Goal: Task Accomplishment & Management: Use online tool/utility

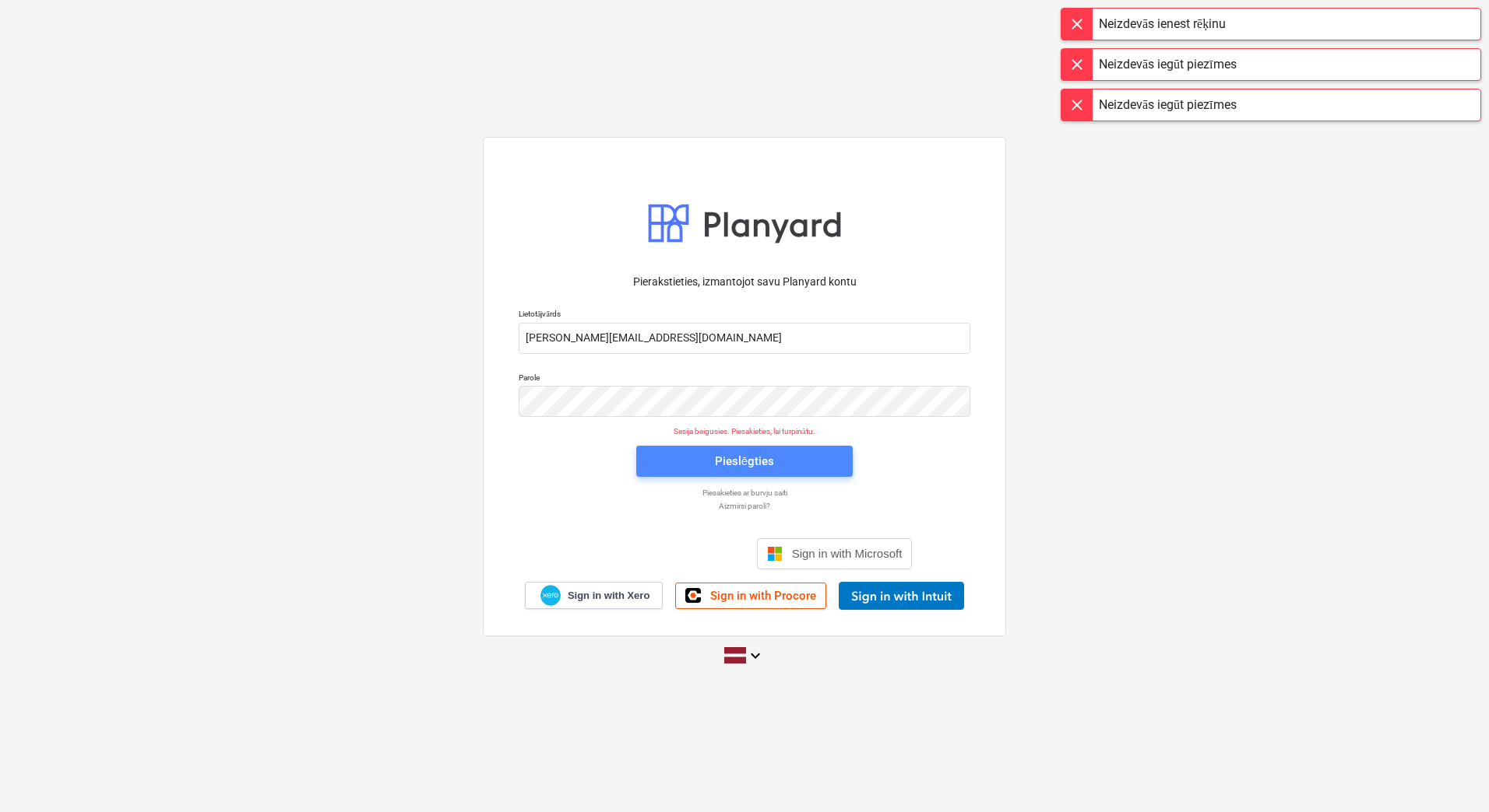
click at [798, 459] on span "Pieslēgties" at bounding box center [744, 461] width 179 height 20
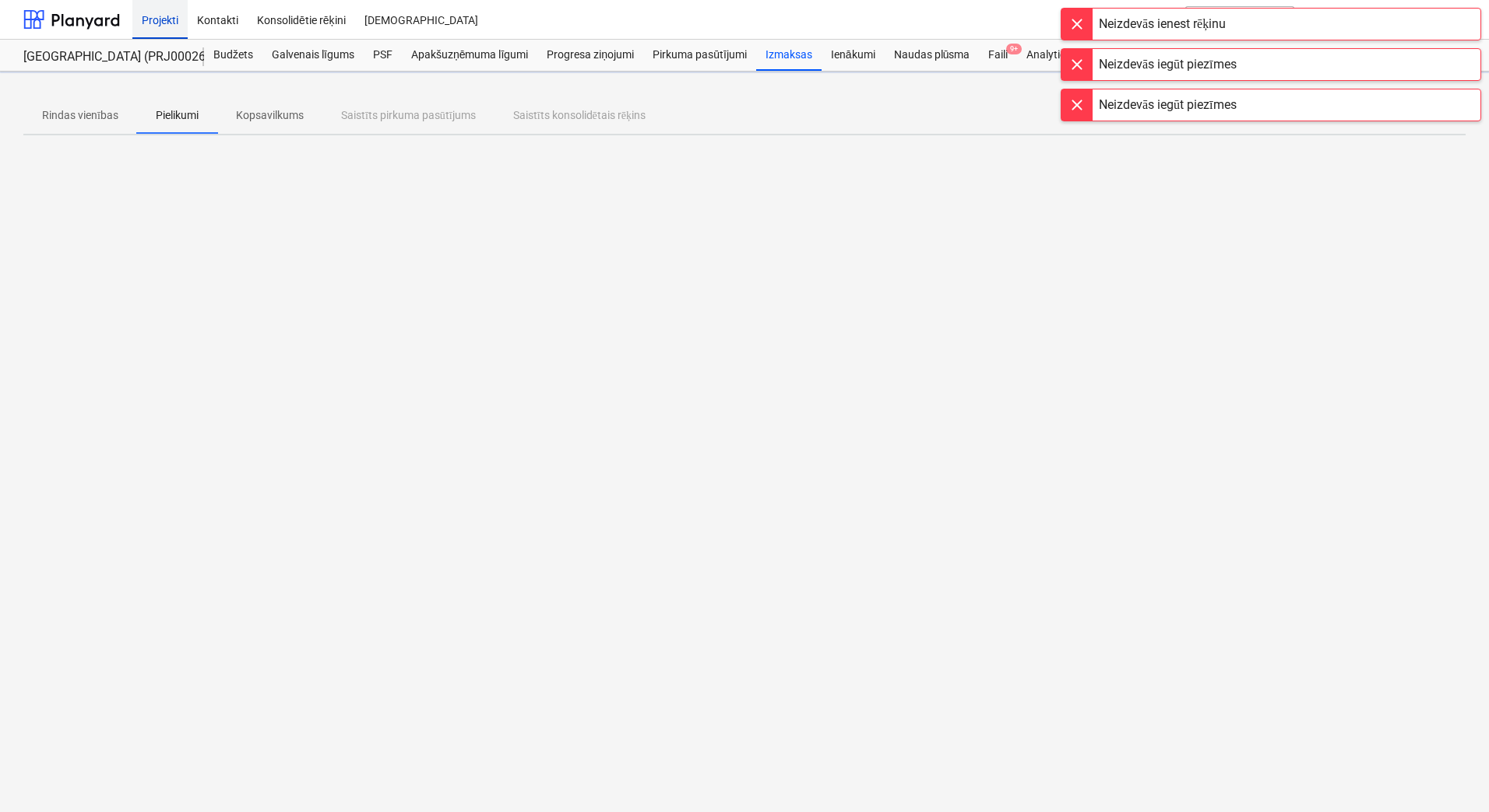
click at [168, 23] on div "Projekti" at bounding box center [159, 19] width 55 height 40
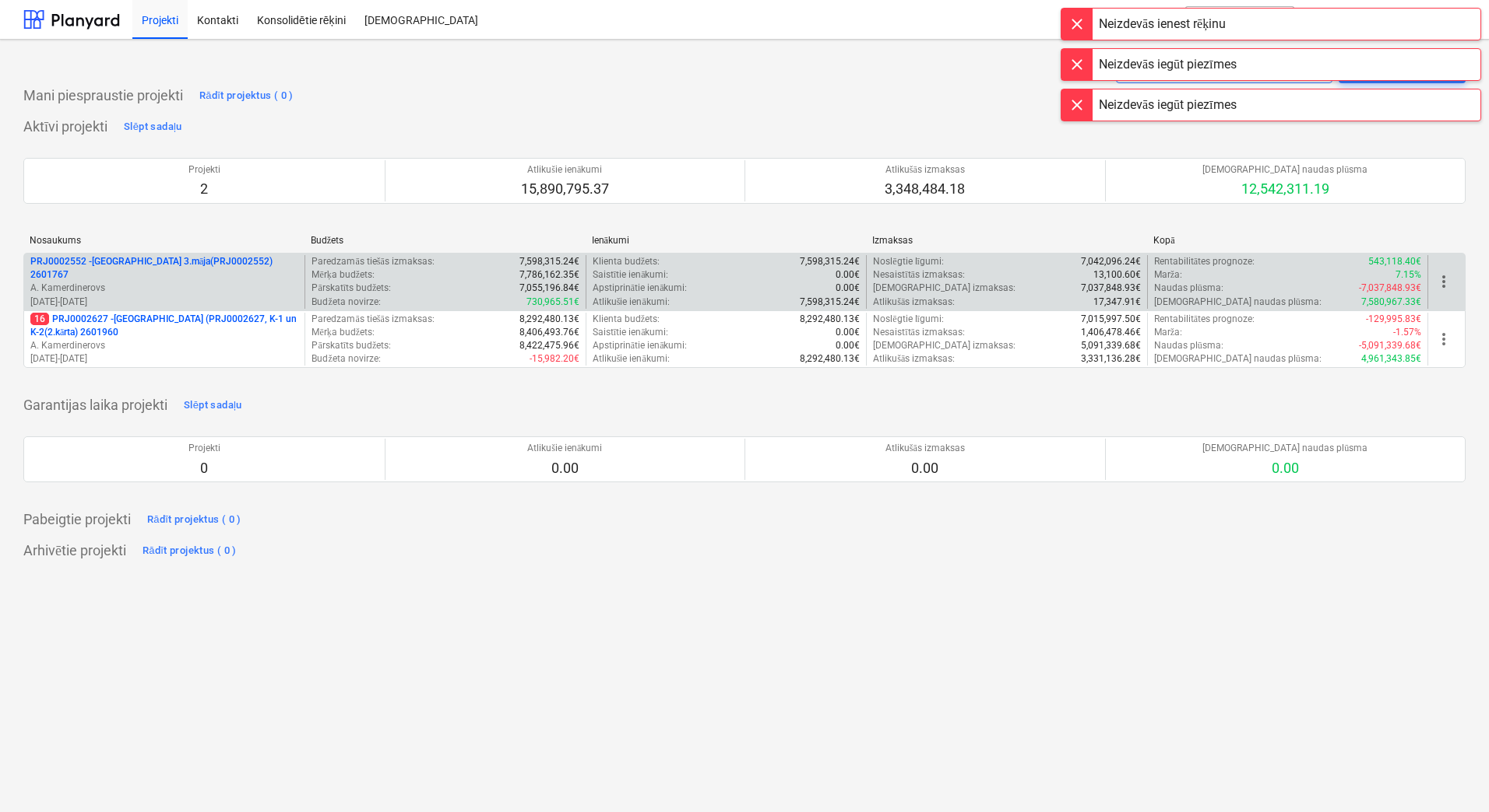
click at [241, 282] on p "A. Kamerdinerovs" at bounding box center [165, 288] width 268 height 13
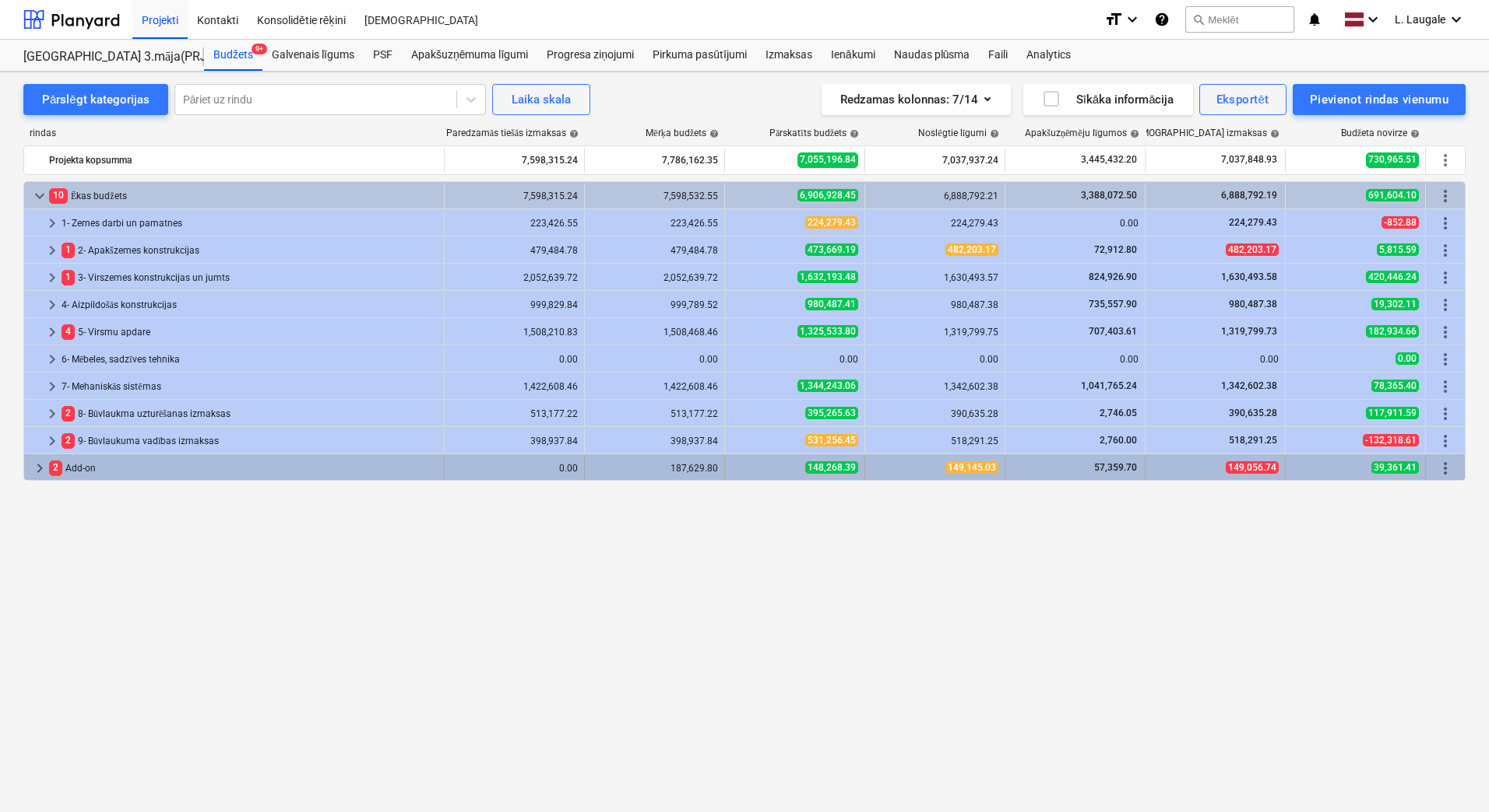
click at [42, 473] on span "keyboard_arrow_right" at bounding box center [40, 469] width 19 height 19
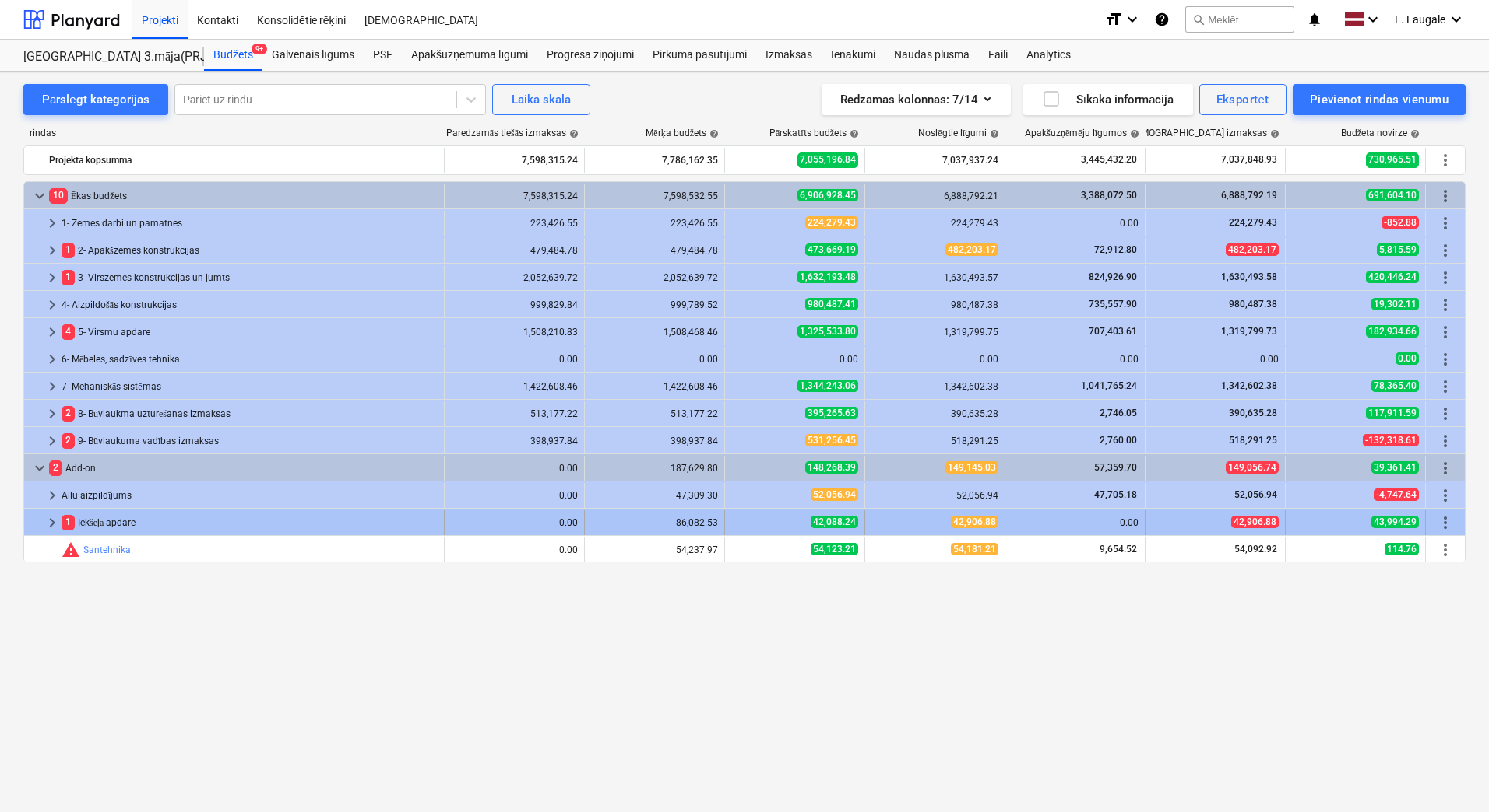
click at [50, 522] on span "keyboard_arrow_right" at bounding box center [52, 523] width 19 height 19
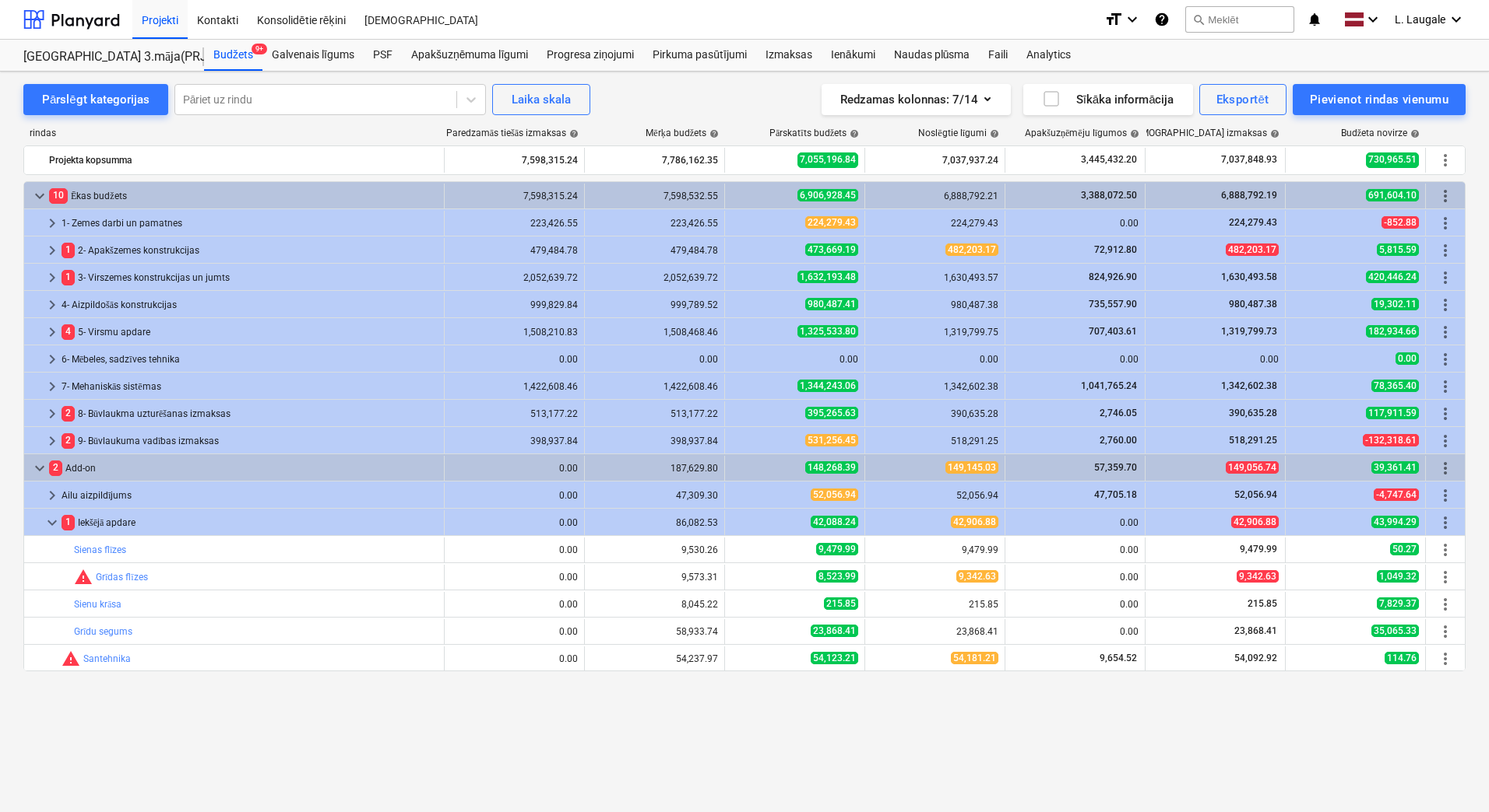
click at [1227, 23] on div "Neizdevās iegūt piezīmes" at bounding box center [1167, 17] width 138 height 19
drag, startPoint x: 1242, startPoint y: 64, endPoint x: 1241, endPoint y: 37, distance: 27.0
click at [1243, 64] on div "Budžets 9+ Galvenais līgums PSF Apakšuzņēmuma līgumi Progresa ziņojumi Pirkuma …" at bounding box center [834, 55] width 1261 height 31
click at [1241, 17] on div "Neizdevās iegūt piezīmes" at bounding box center [1167, 16] width 150 height 31
click at [1235, 48] on div "Budžets 9+ Galvenais līgums PSF Apakšuzņēmuma līgumi Progresa ziņojumi Pirkuma …" at bounding box center [834, 55] width 1261 height 31
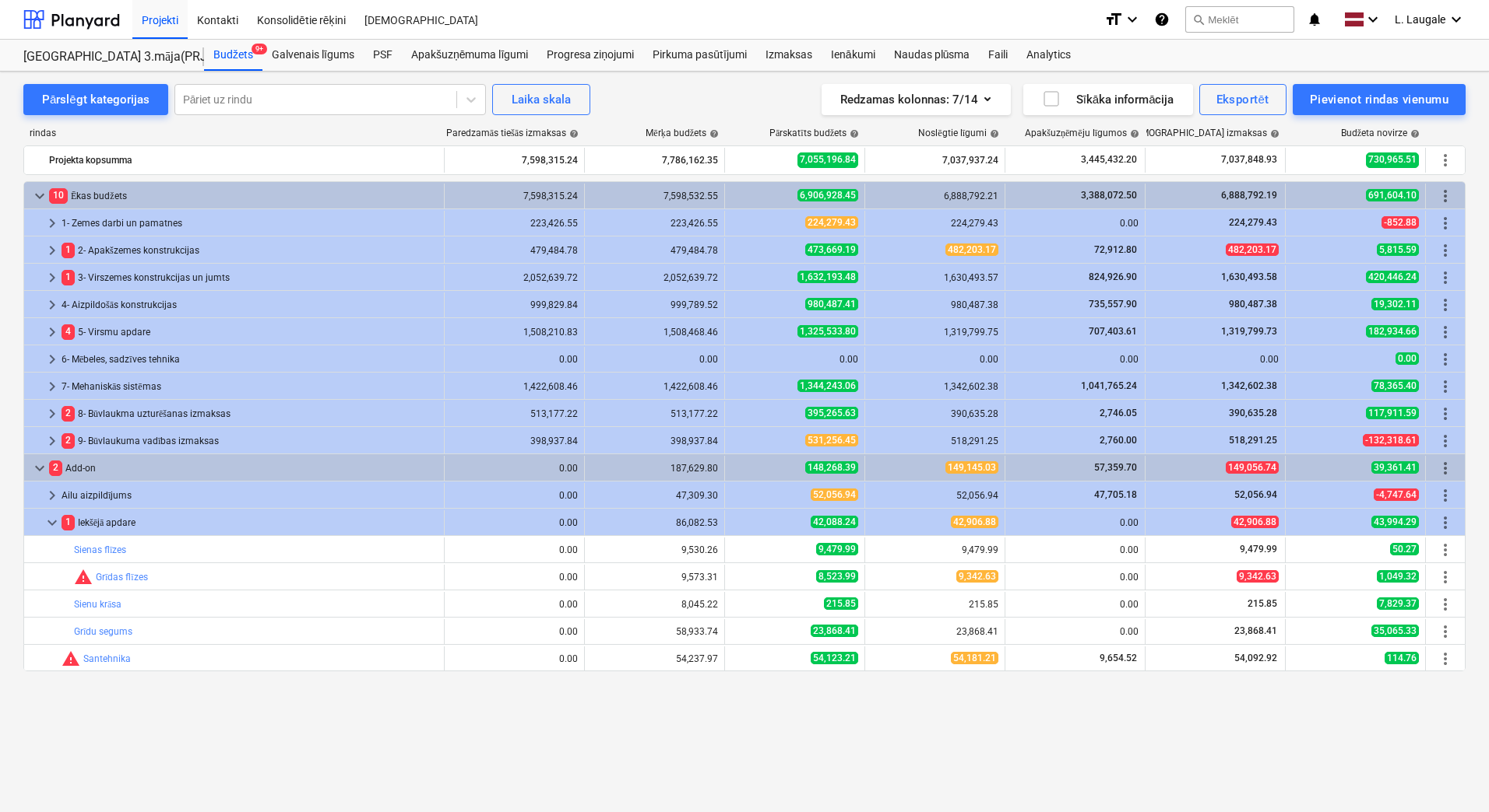
click at [1236, 20] on div "Neizdevās iegūt piezīmes" at bounding box center [1167, 17] width 138 height 19
click at [1255, 23] on div "Neizdevās iegūt piezīmes" at bounding box center [1270, 16] width 421 height 33
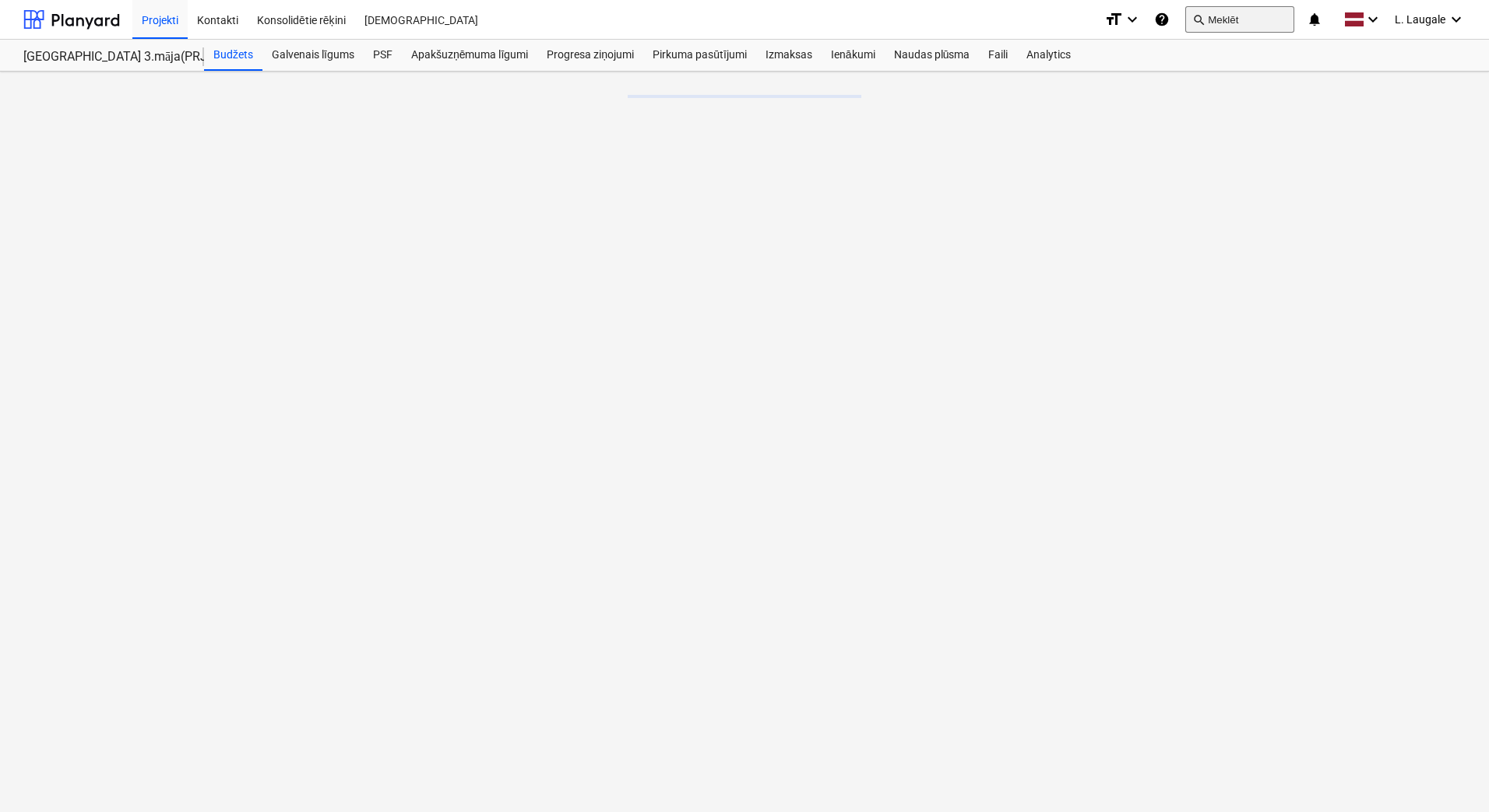
click at [1222, 18] on button "search Meklēt" at bounding box center [1239, 20] width 109 height 26
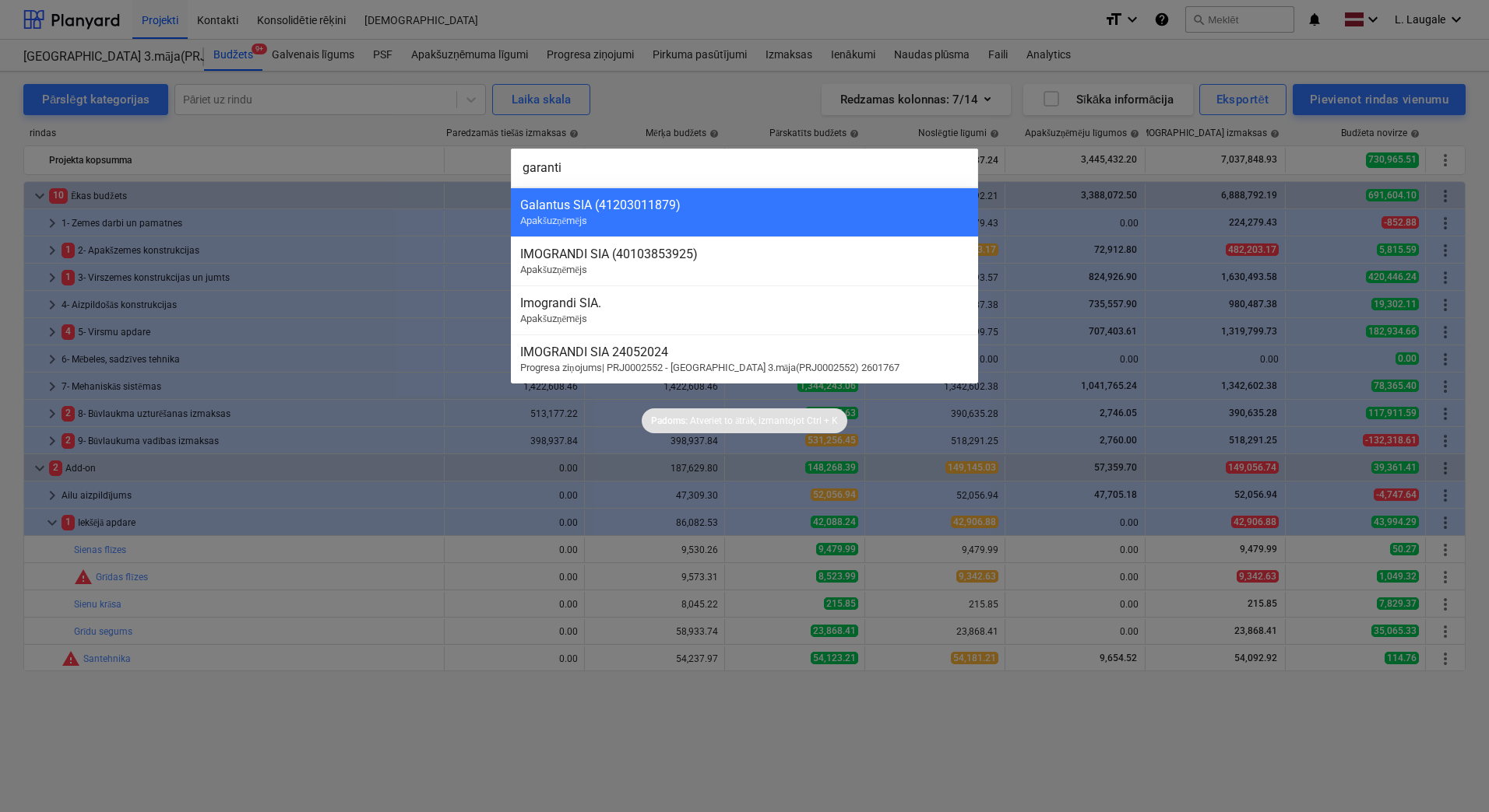
type input "garantij"
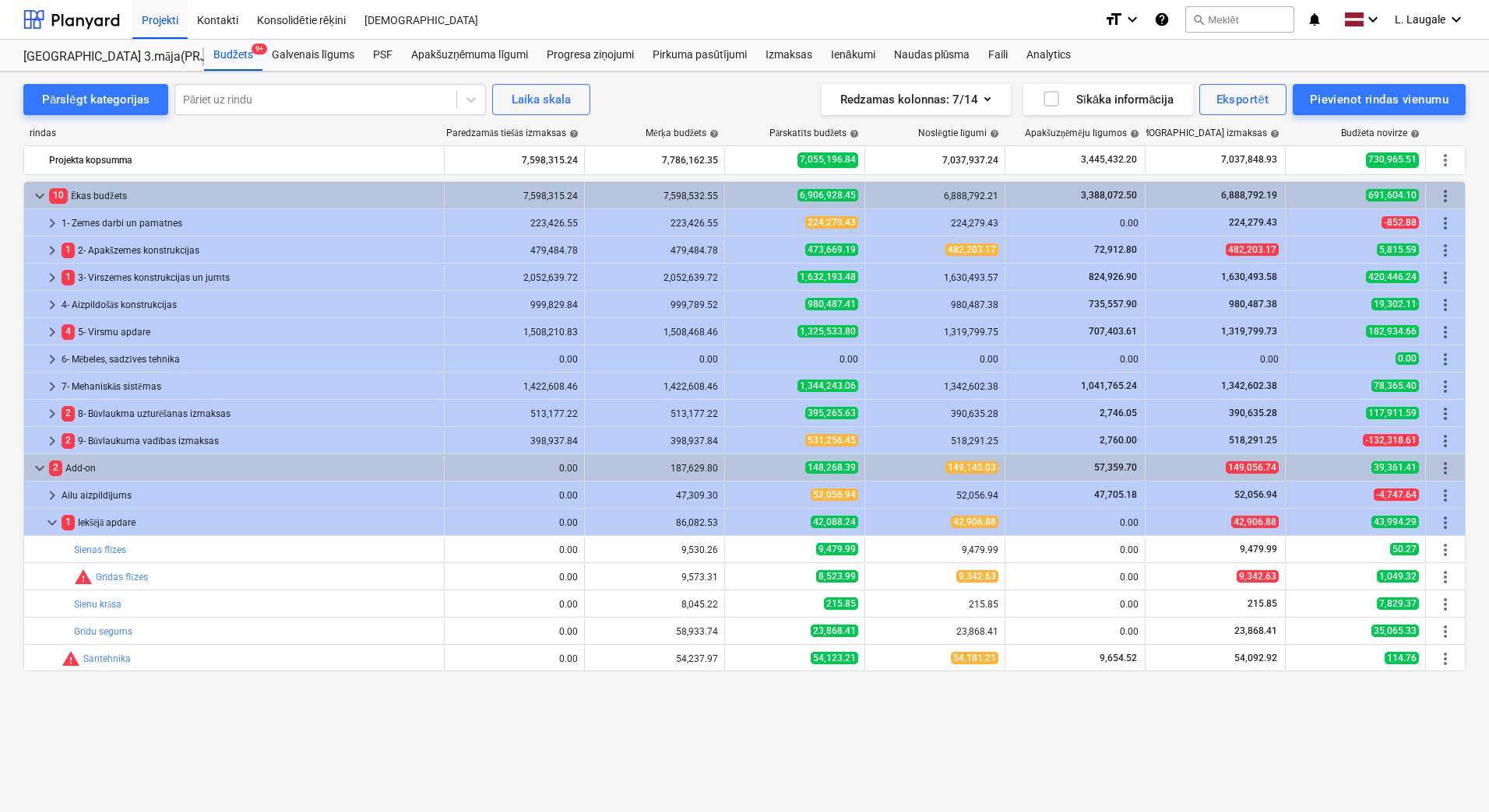
click at [879, 705] on div "keyboard_arrow_down 10 Ēkas budžets 7,598,315.24 7,598,532.55 6,906,928.45 6,88…" at bounding box center [744, 465] width 1442 height 567
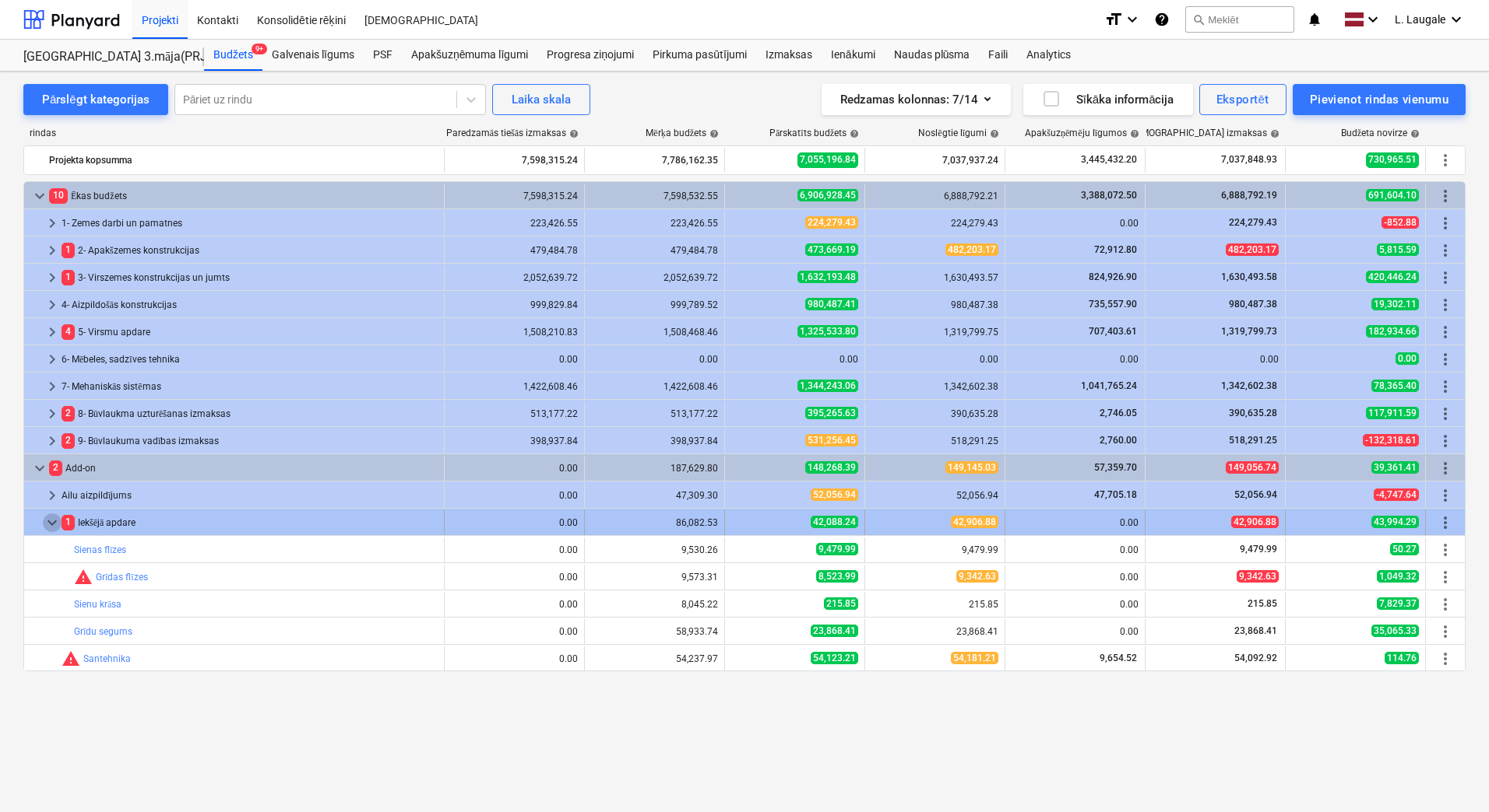
click at [50, 520] on span "keyboard_arrow_down" at bounding box center [52, 523] width 19 height 19
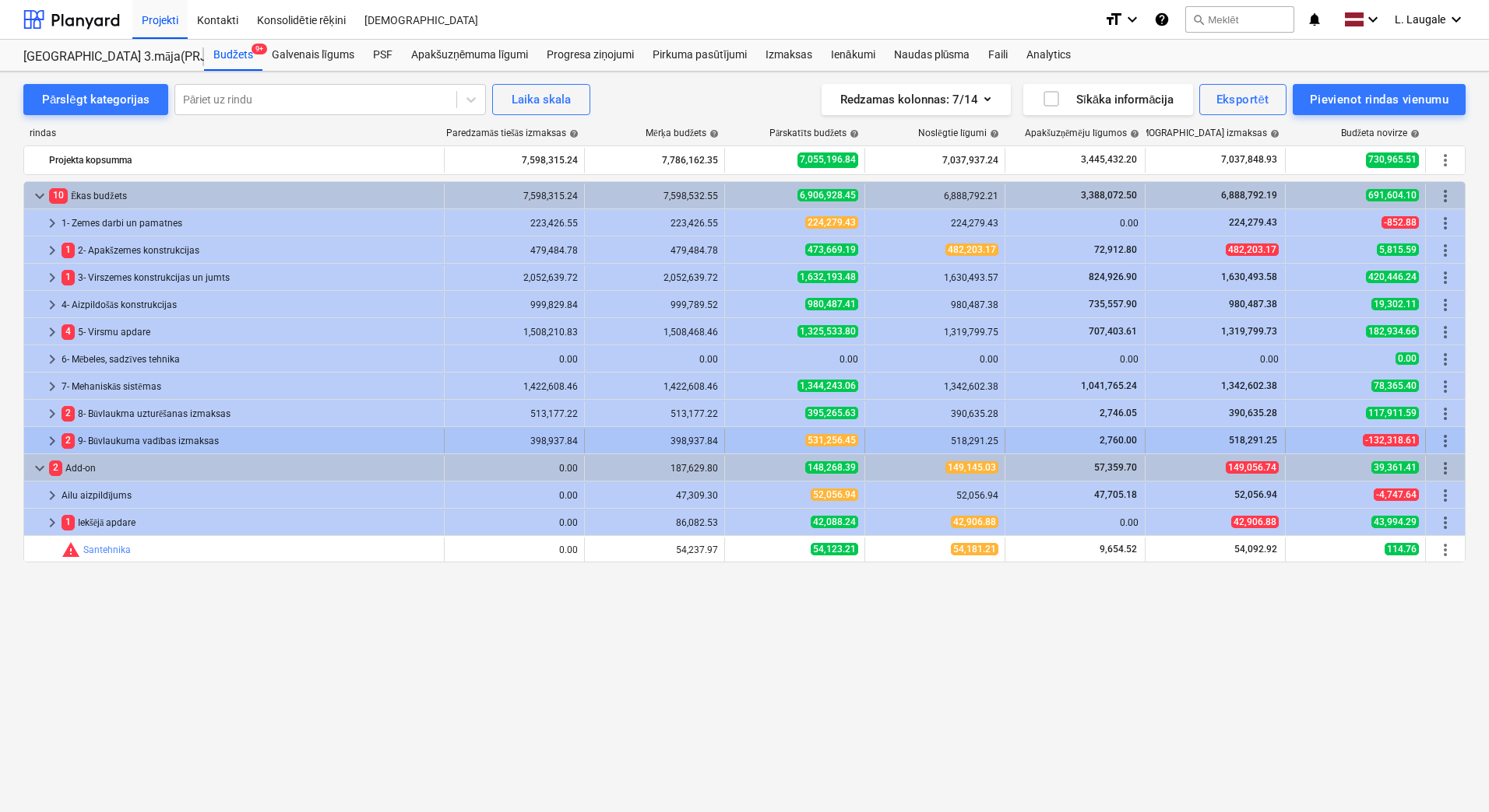
click at [50, 435] on span "keyboard_arrow_right" at bounding box center [52, 441] width 19 height 19
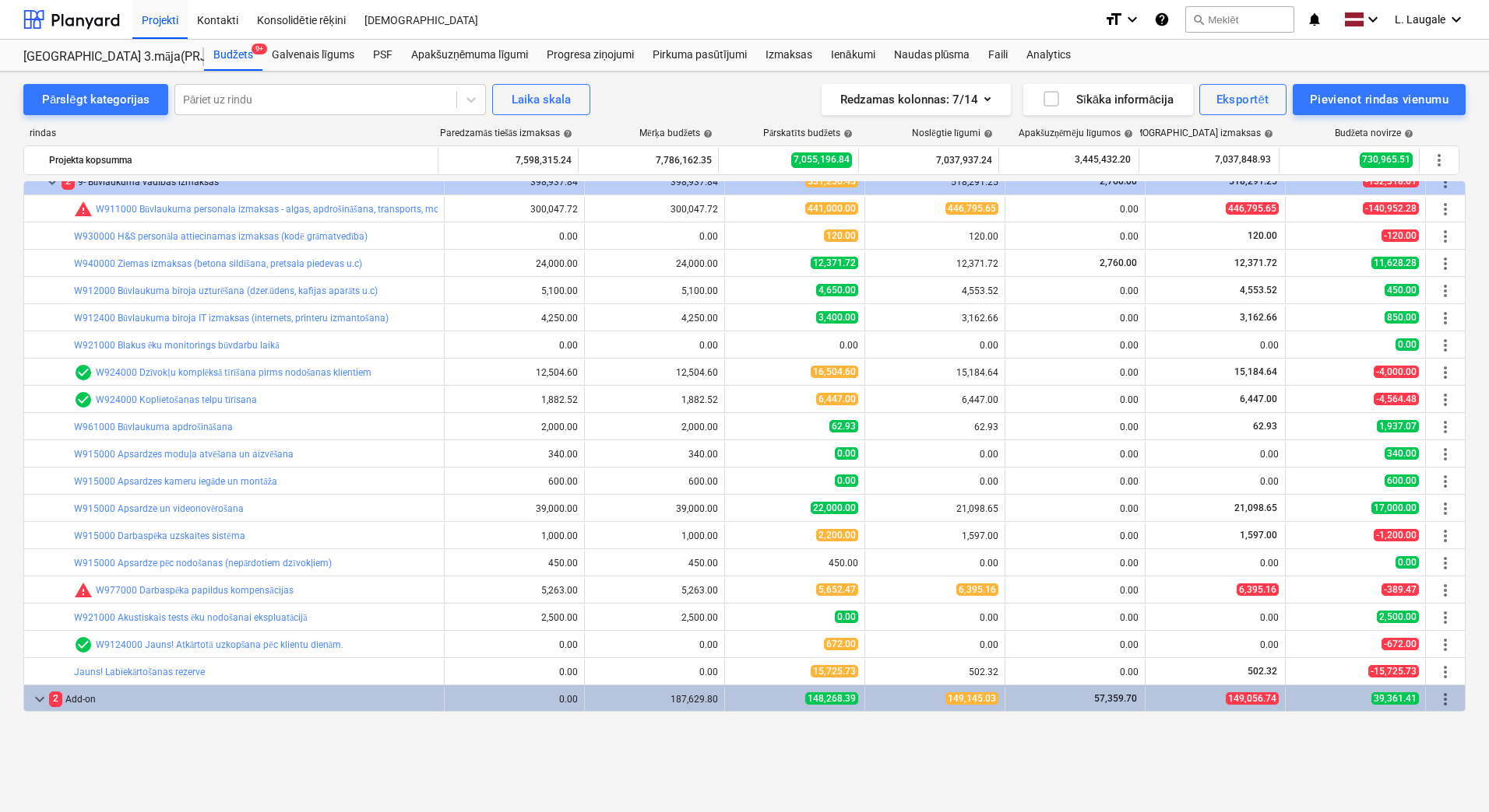
scroll to position [155, 0]
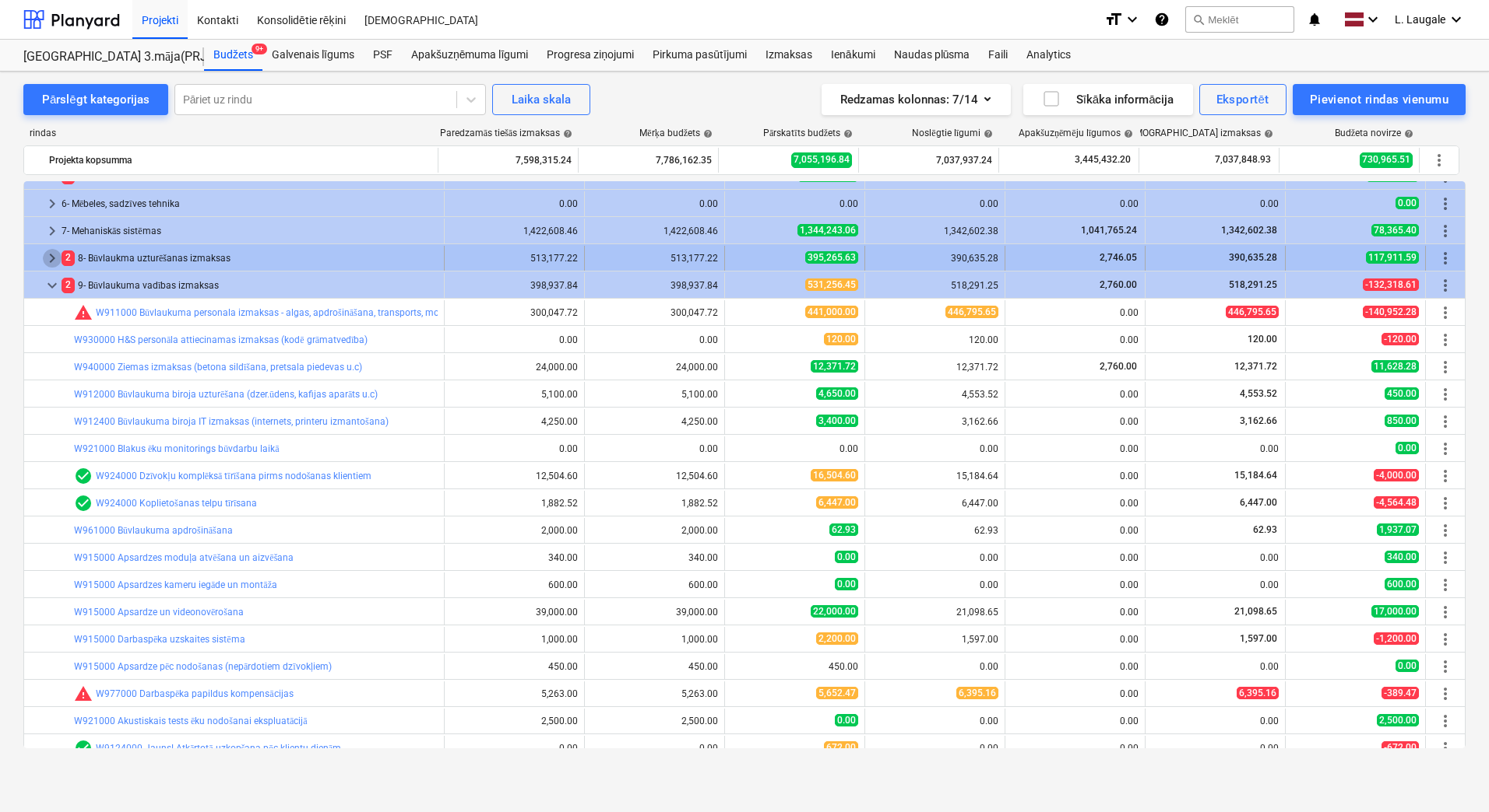
click at [49, 258] on span "keyboard_arrow_right" at bounding box center [52, 259] width 19 height 19
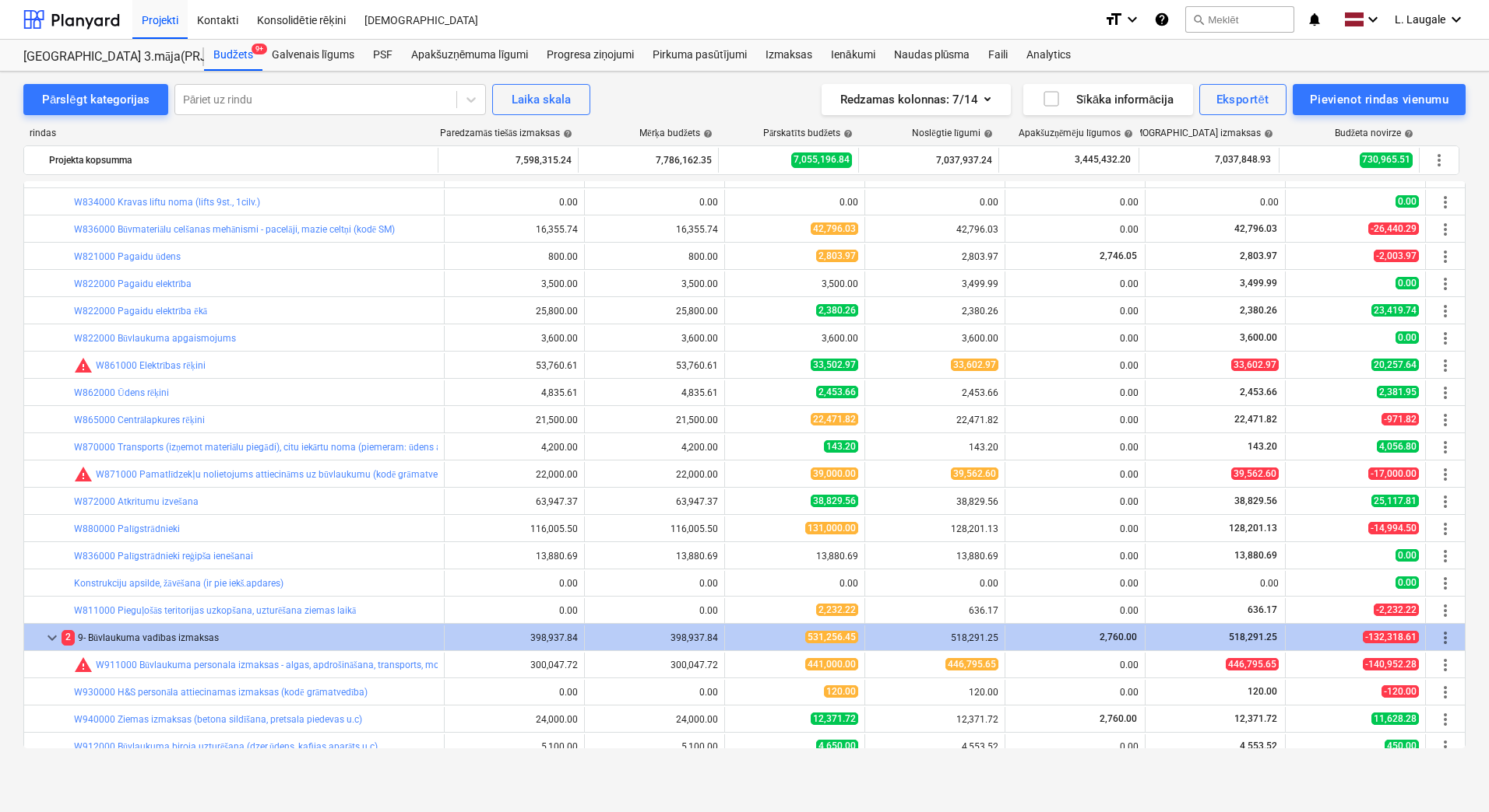
scroll to position [519, 0]
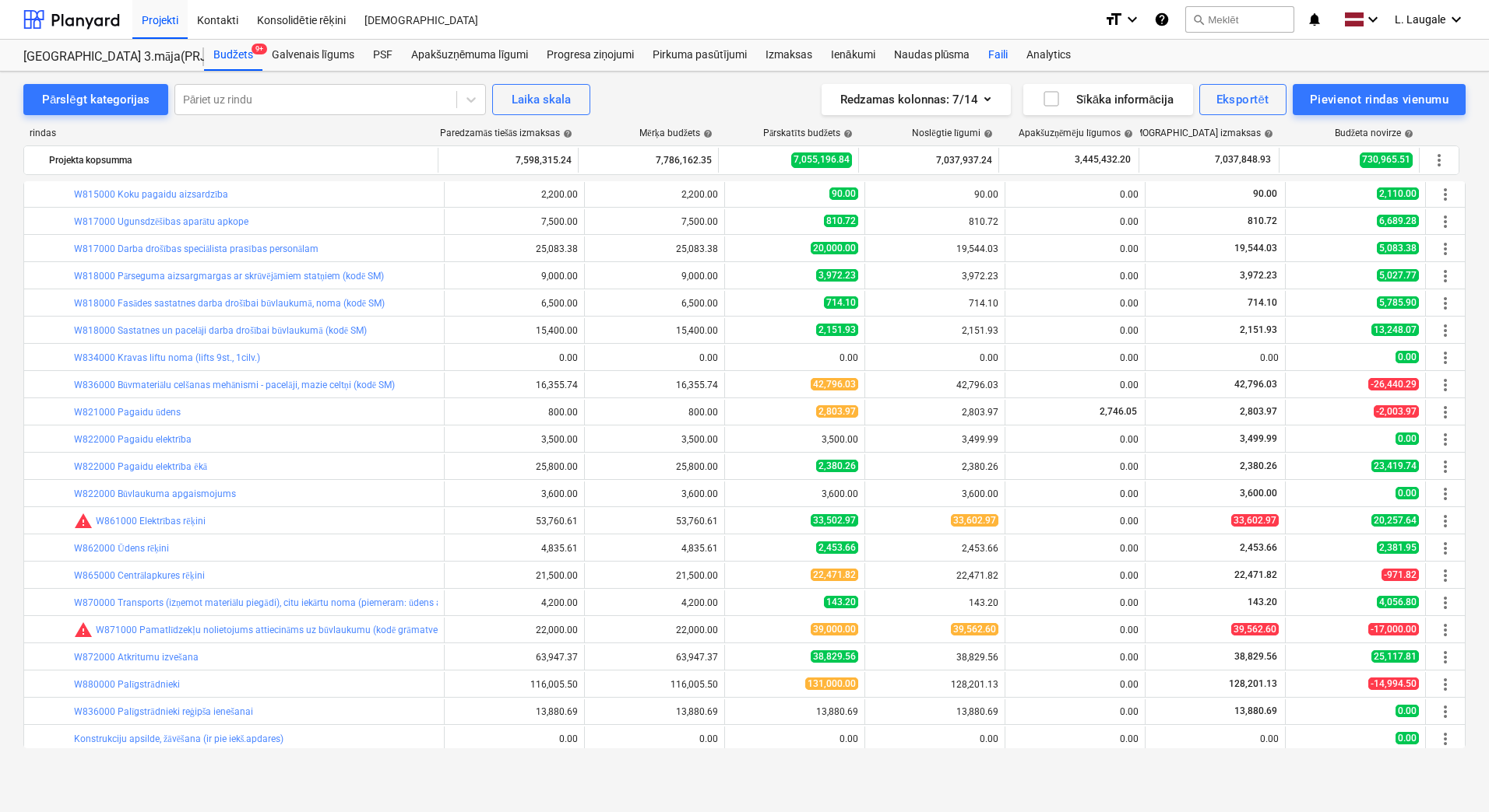
click at [999, 50] on div "Faili" at bounding box center [998, 55] width 38 height 31
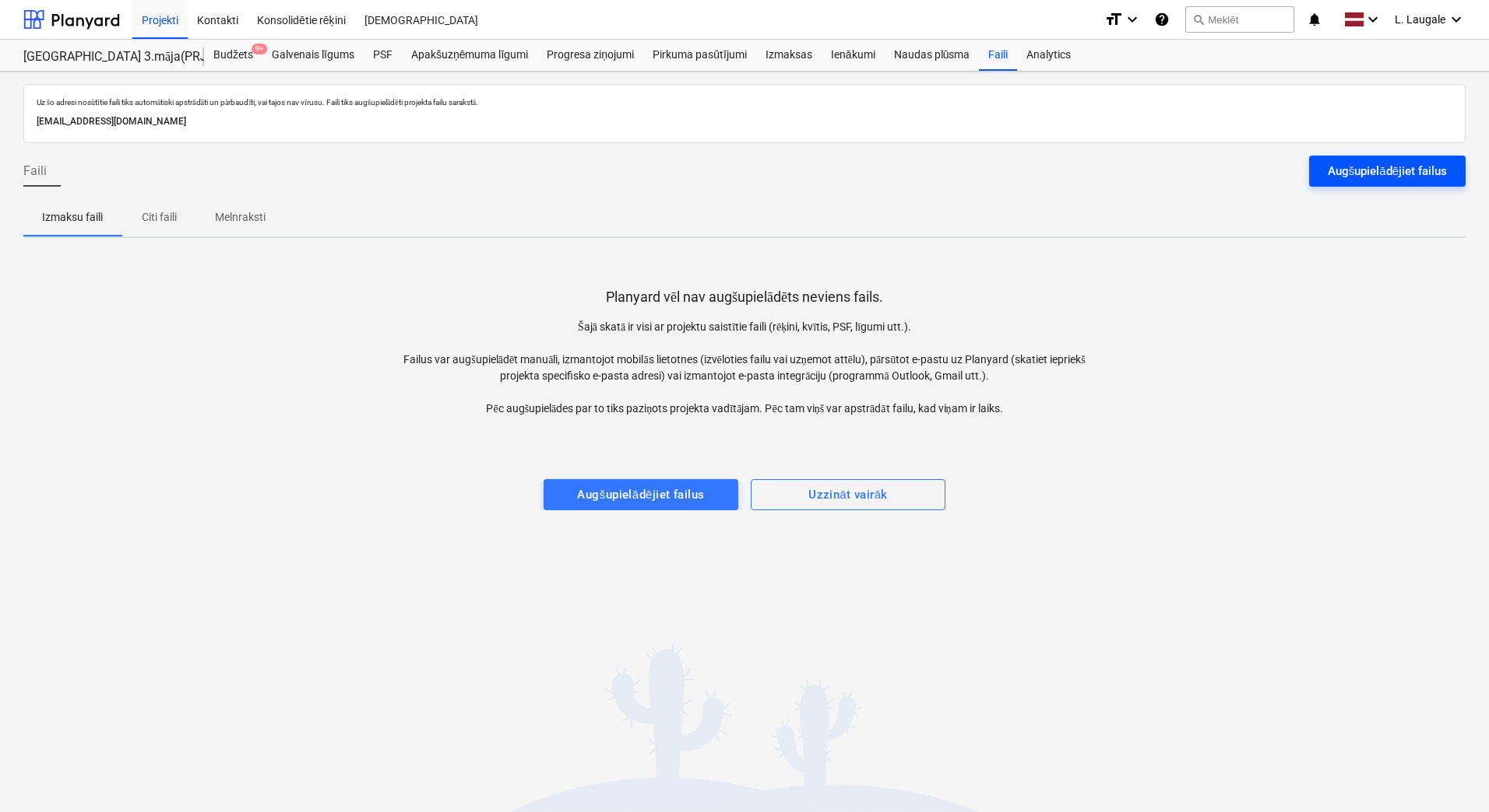
click at [1379, 173] on div "Augšupielādējiet failus" at bounding box center [1387, 171] width 119 height 20
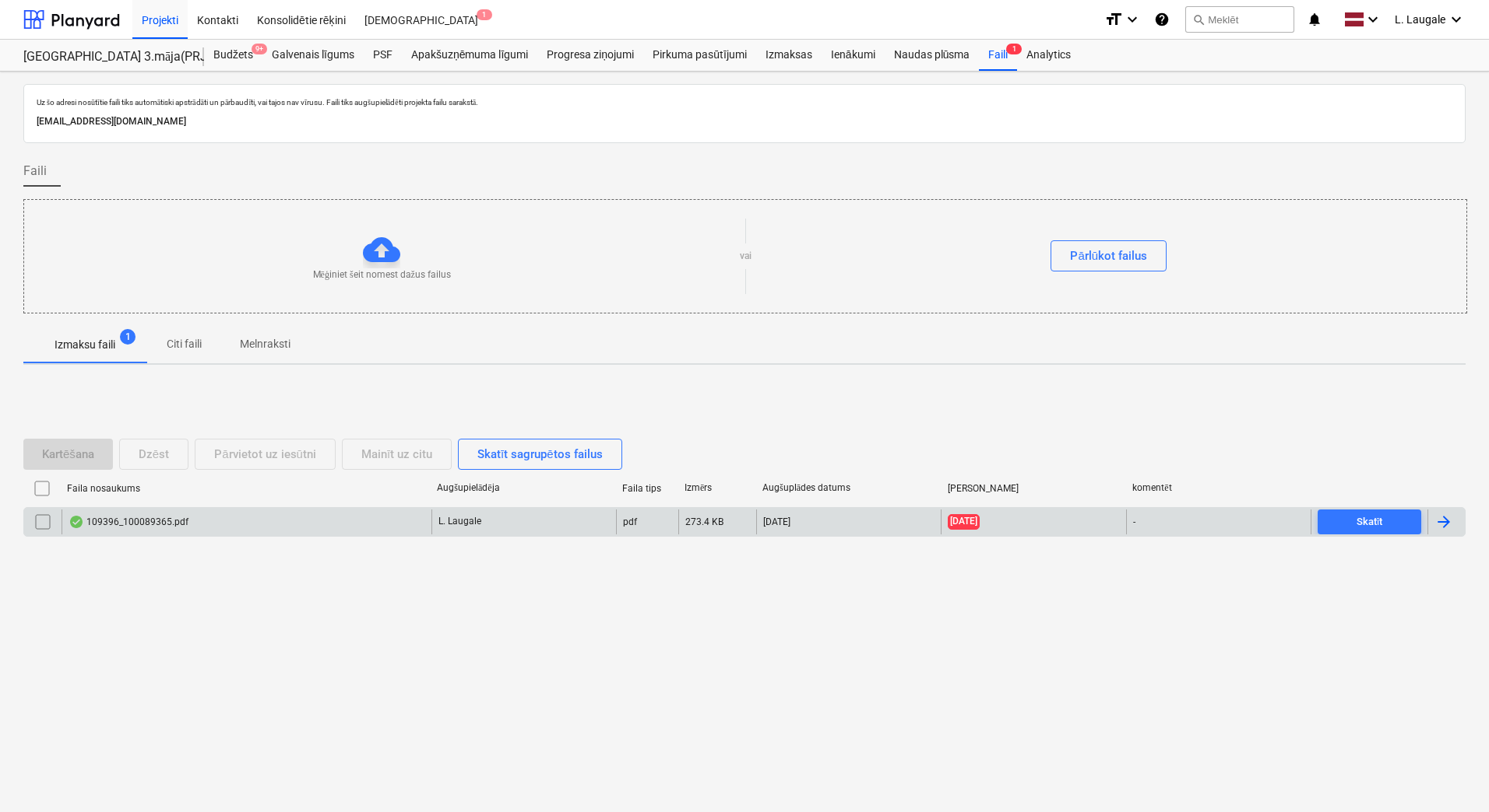
click at [383, 526] on div "109396_100089365.pdf" at bounding box center [246, 522] width 369 height 25
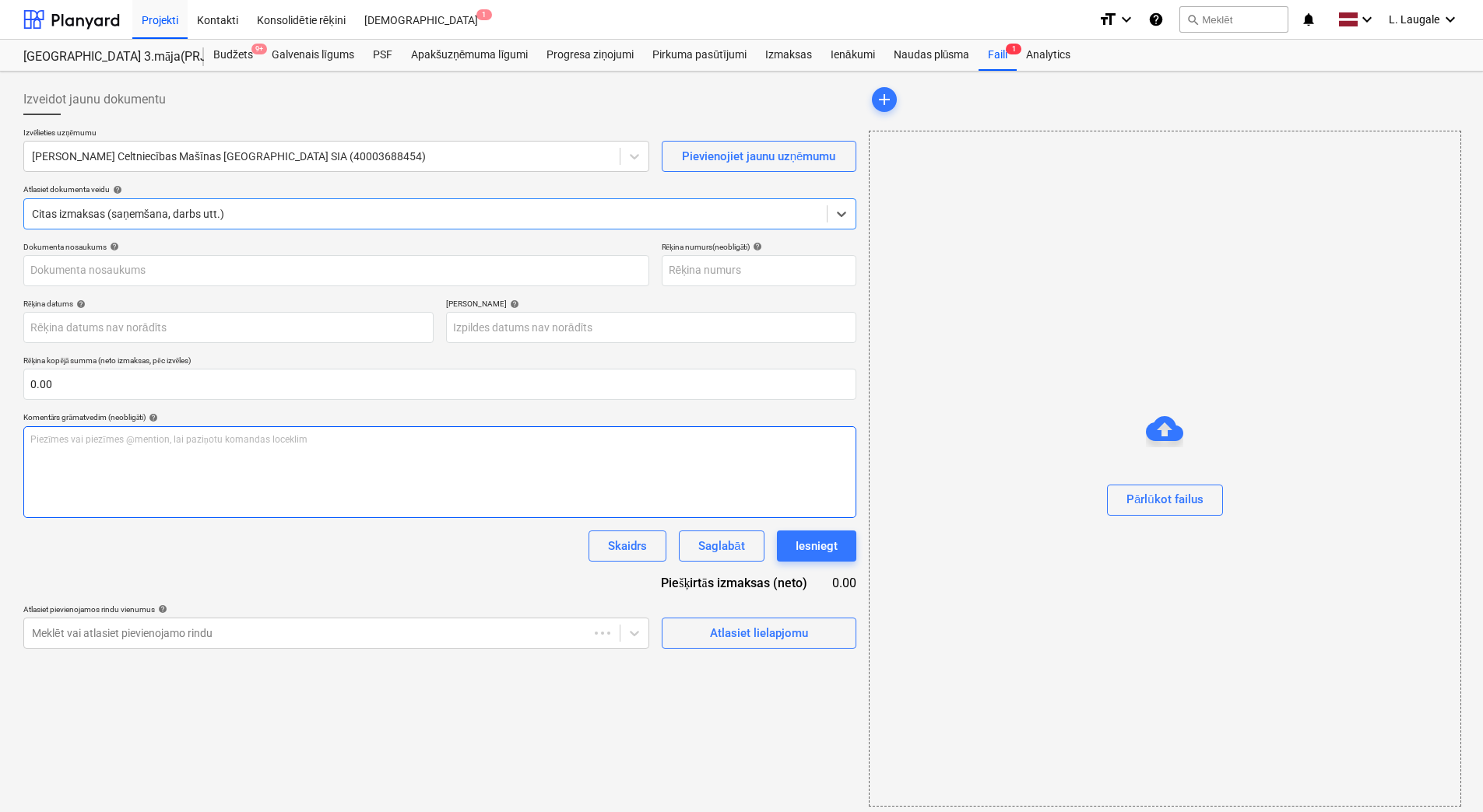
type input "109396_100089365.pdf"
type input "[DATE]"
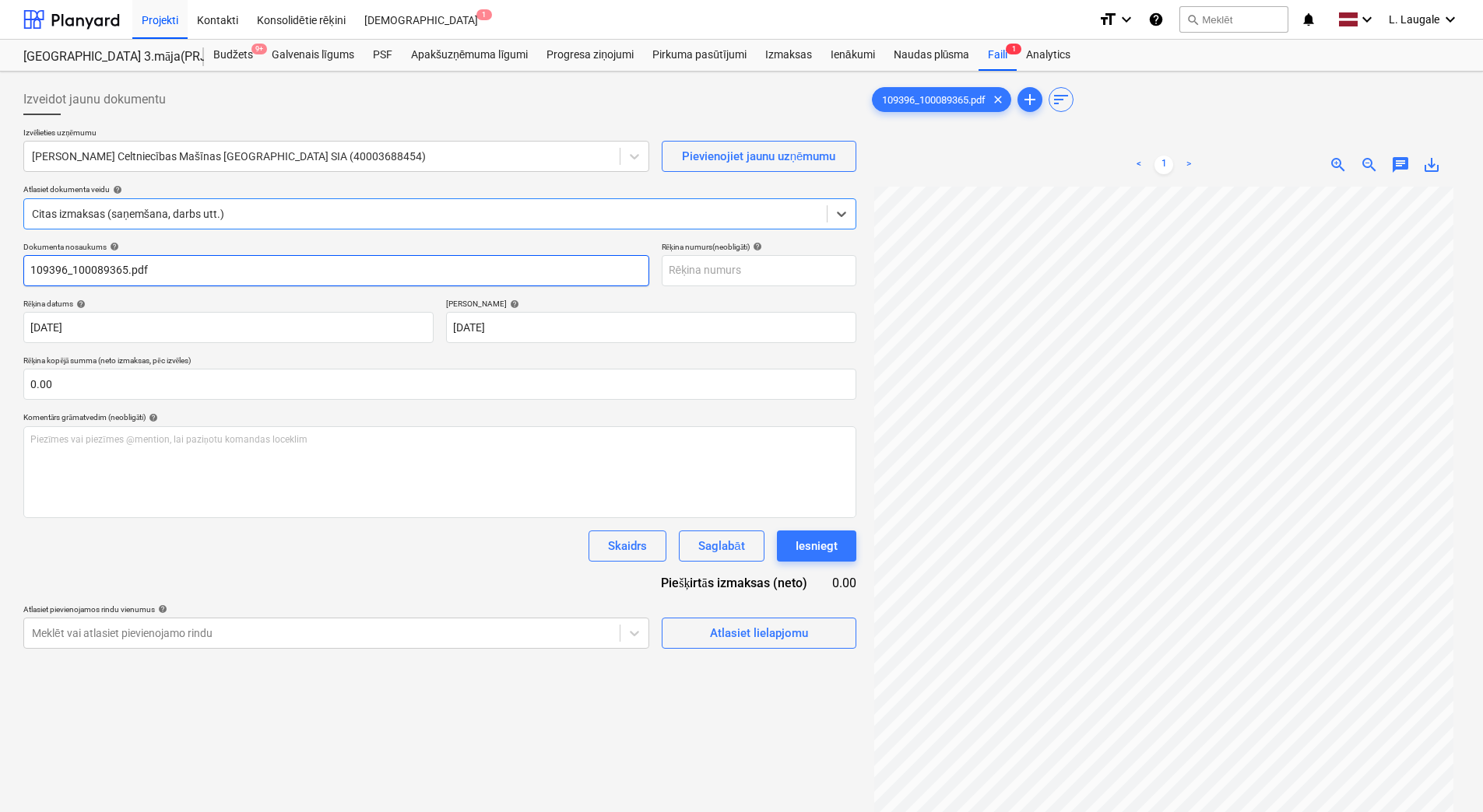
click at [195, 269] on input "109396_100089365.pdf" at bounding box center [336, 270] width 626 height 31
drag, startPoint x: 70, startPoint y: 270, endPoint x: 0, endPoint y: 238, distance: 77.0
click at [0, 241] on html "Projekti Kontakti Konsolidētie rēķini Iesūtne 1 format_size keyboard_arrow_down…" at bounding box center [742, 406] width 1483 height 812
drag, startPoint x: 135, startPoint y: 261, endPoint x: -3, endPoint y: 263, distance: 138.0
click at [0, 263] on html "Projekti Kontakti Konsolidētie rēķini Iesūtne 1 format_size keyboard_arrow_down…" at bounding box center [742, 406] width 1483 height 812
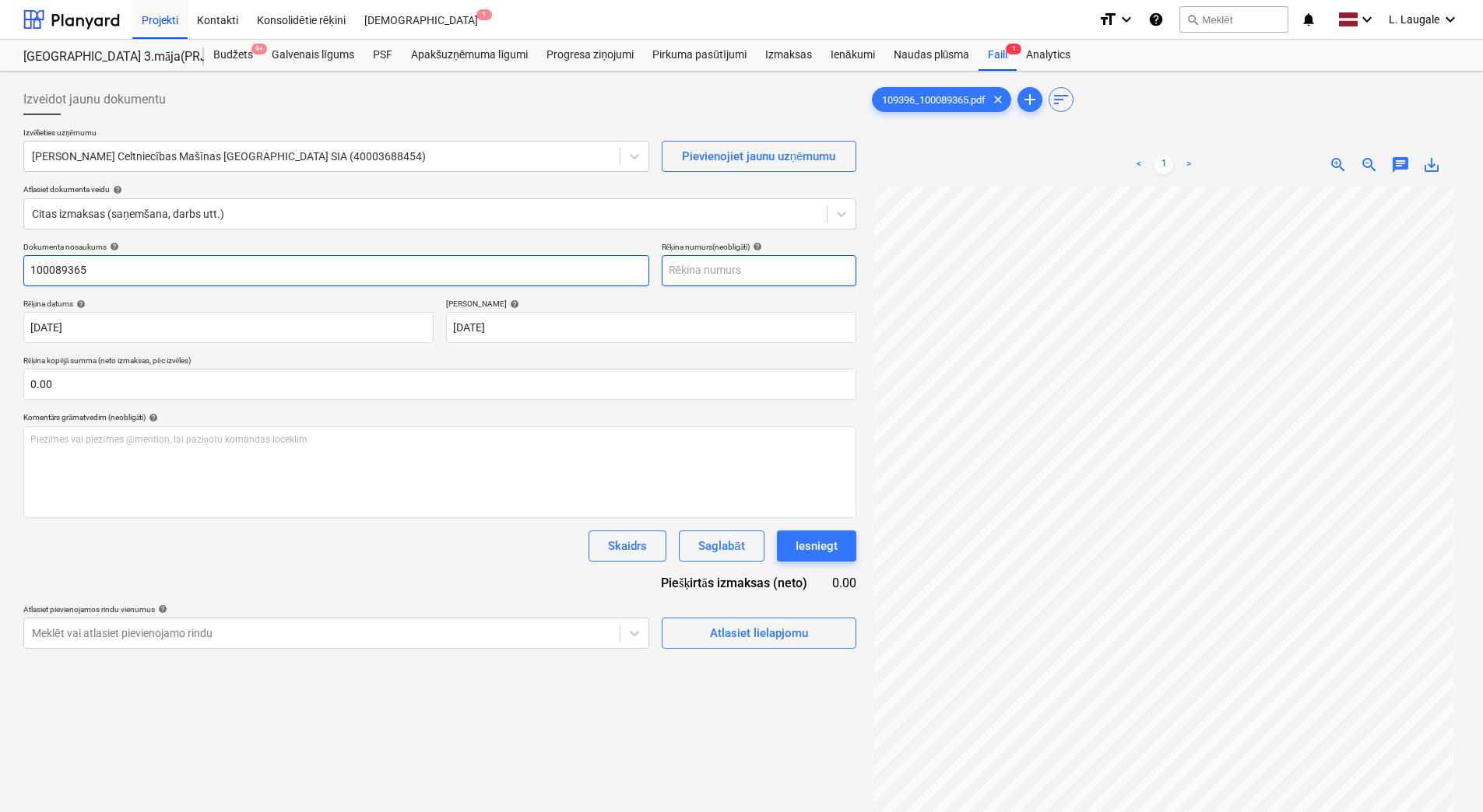
type input "100089365"
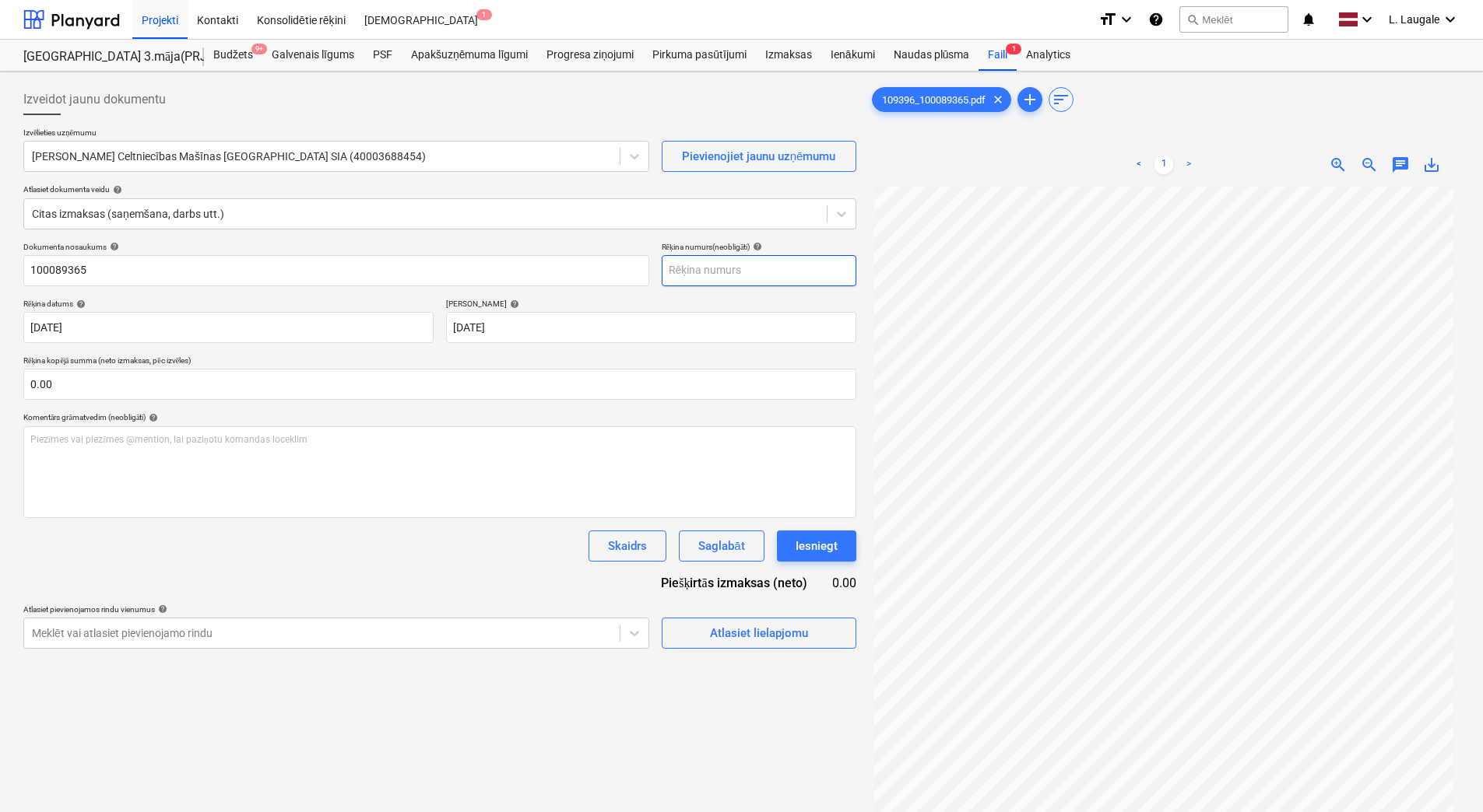
click at [728, 270] on input "text" at bounding box center [758, 270] width 194 height 31
paste input "100089365"
type input "100089365"
click at [572, 355] on p "Rēķina kopējā summa (neto izmaksas, pēc izvēles)" at bounding box center [439, 362] width 833 height 13
click at [710, 631] on div "Atlasiet lielapjomu" at bounding box center [758, 633] width 98 height 20
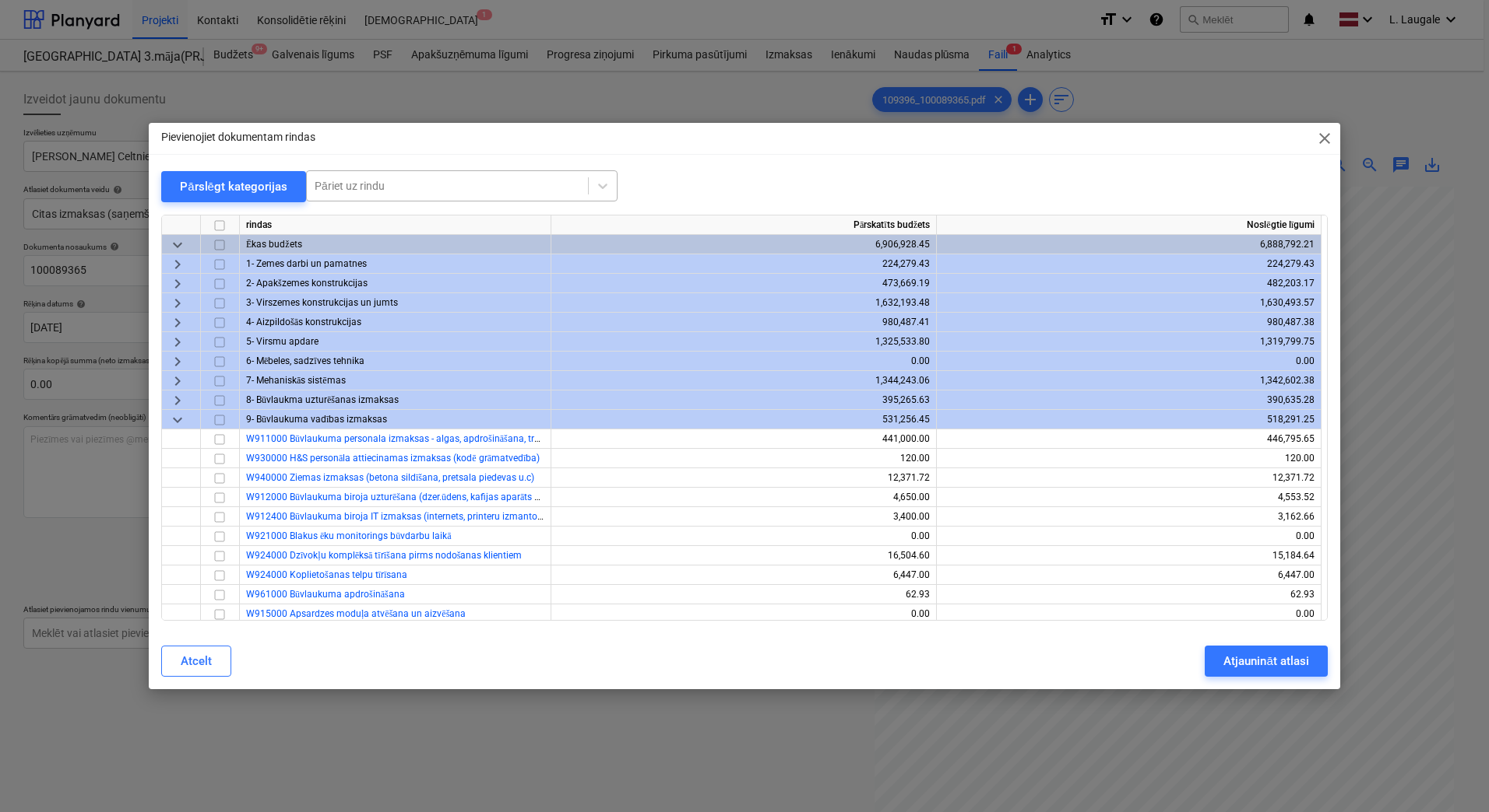
click at [395, 193] on div at bounding box center [447, 186] width 265 height 16
type input "g"
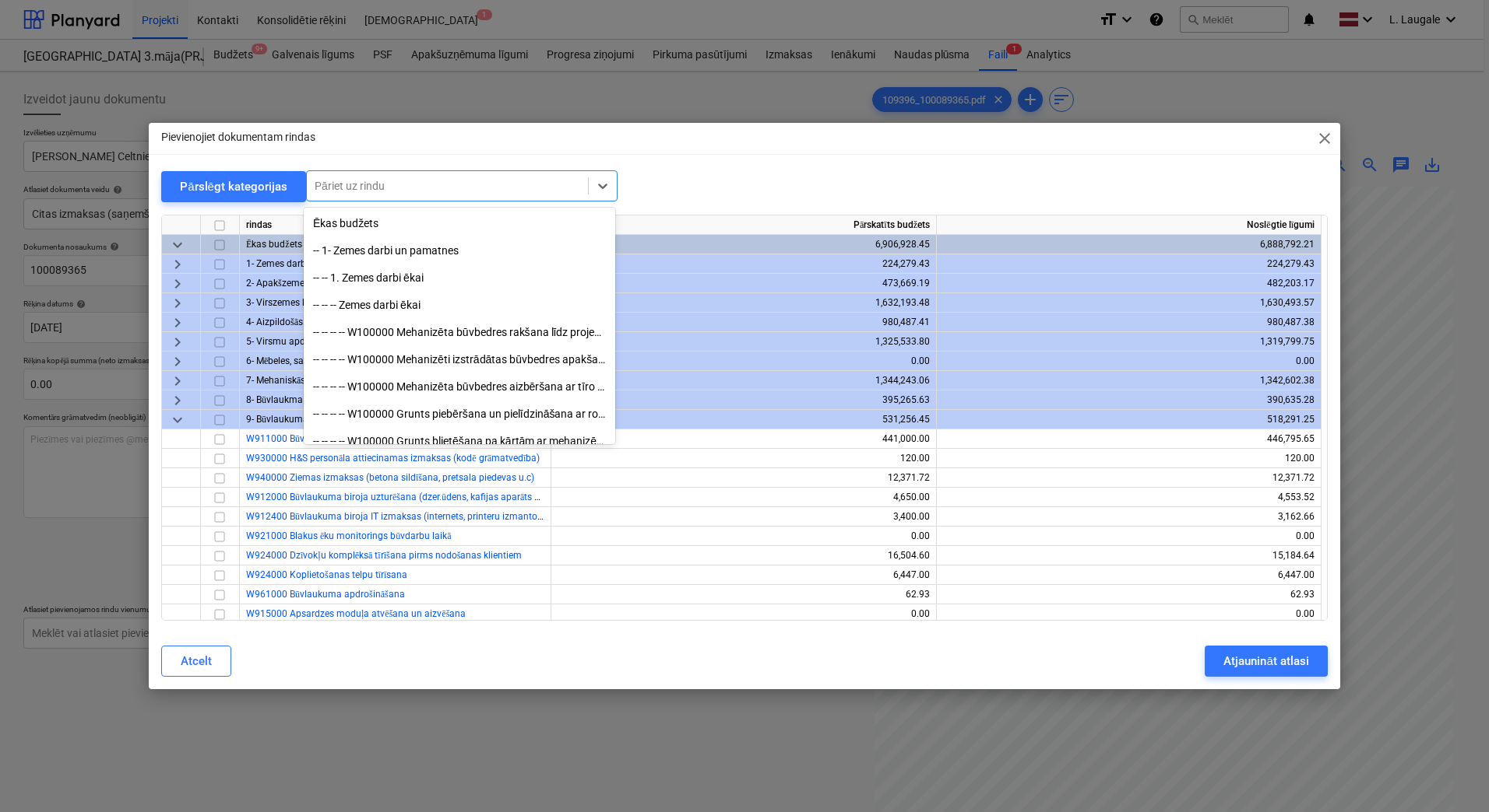
click at [734, 191] on div "Pārslēgt kategorijas All selected options have been cleared. option -- -- -- --…" at bounding box center [744, 186] width 1166 height 32
click at [535, 189] on div at bounding box center [447, 186] width 265 height 16
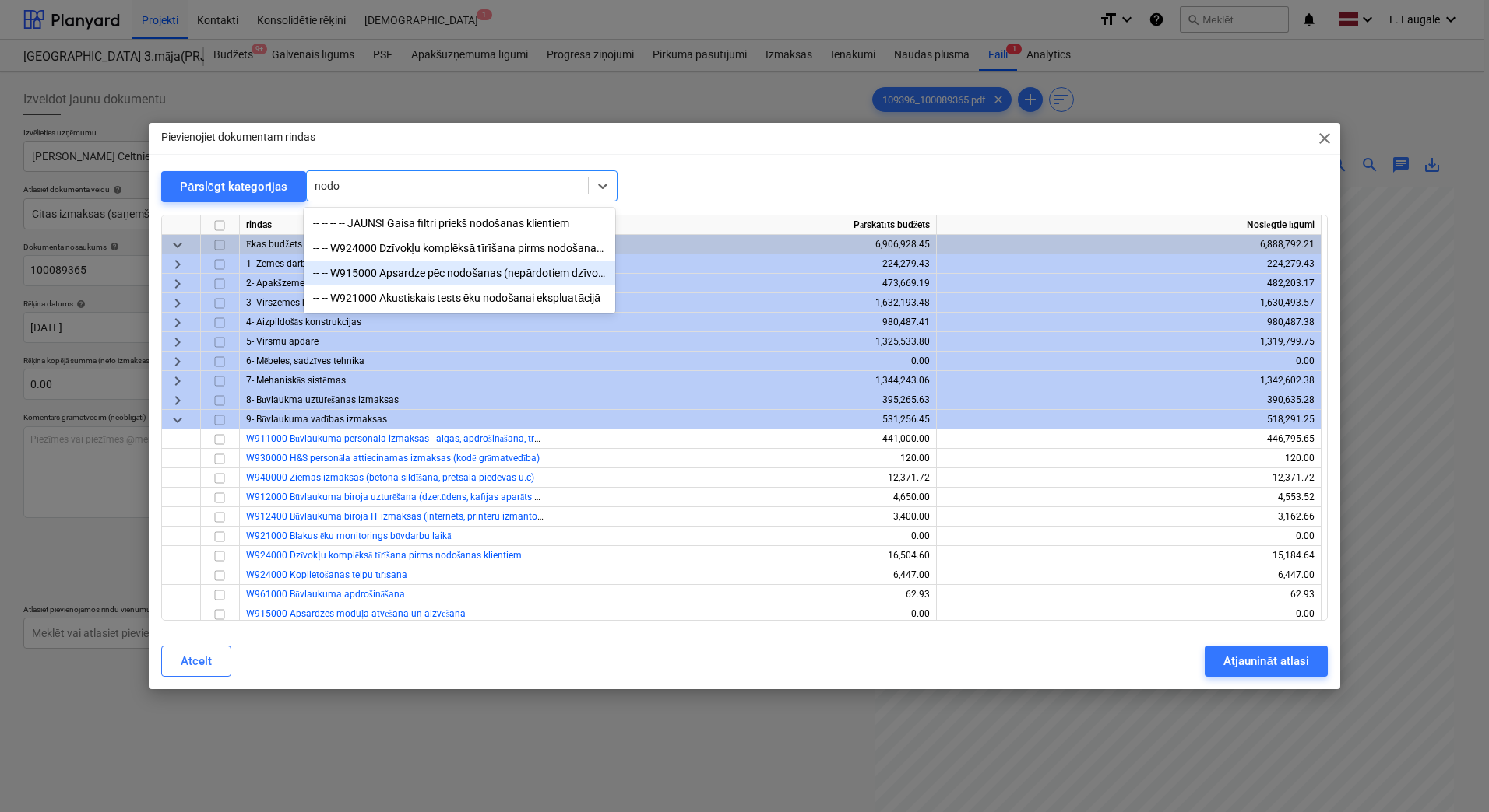
type input "nodo"
click at [700, 197] on div "Pārslēgt kategorijas option -- -- W915000 Apsardze pēc nodošanas (nepārdotiem d…" at bounding box center [744, 186] width 1166 height 32
